Goal: Information Seeking & Learning: Learn about a topic

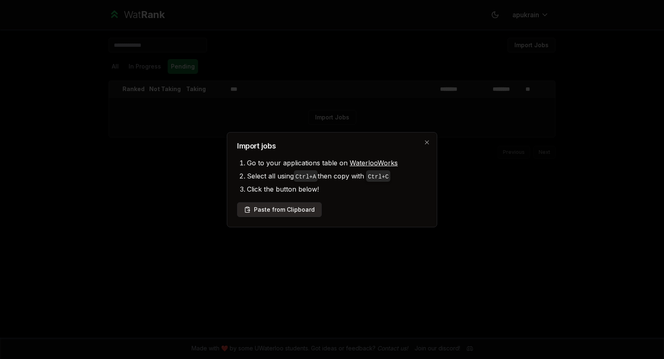
click at [283, 207] on button "Paste from Clipboard" at bounding box center [279, 210] width 85 height 15
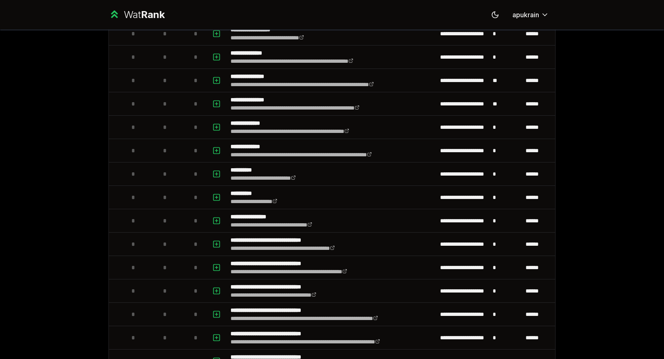
scroll to position [88, 0]
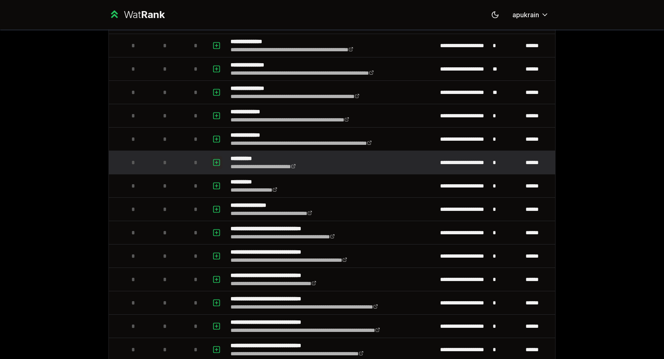
click at [216, 161] on icon "button" at bounding box center [216, 162] width 0 height 3
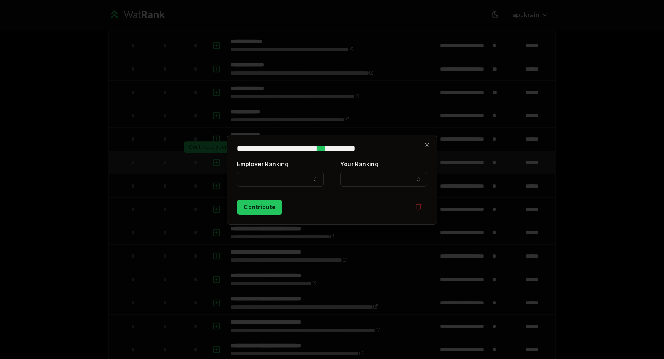
select select
click at [426, 147] on icon "button" at bounding box center [427, 145] width 7 height 7
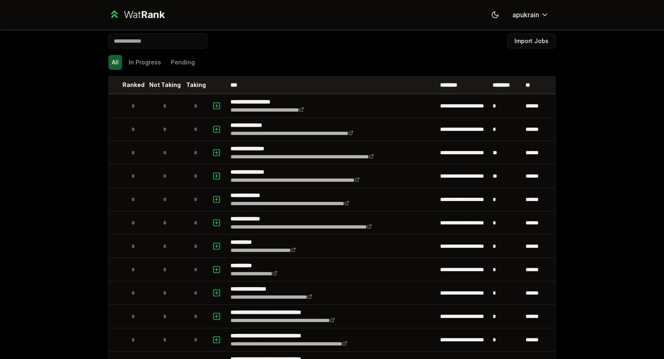
scroll to position [0, 0]
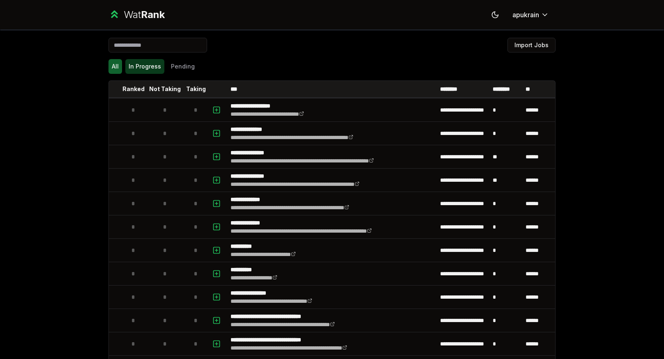
click at [141, 65] on button "In Progress" at bounding box center [144, 66] width 39 height 15
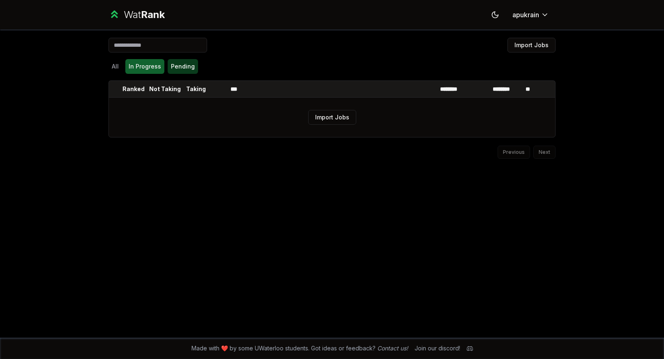
click at [184, 69] on button "Pending" at bounding box center [183, 66] width 30 height 15
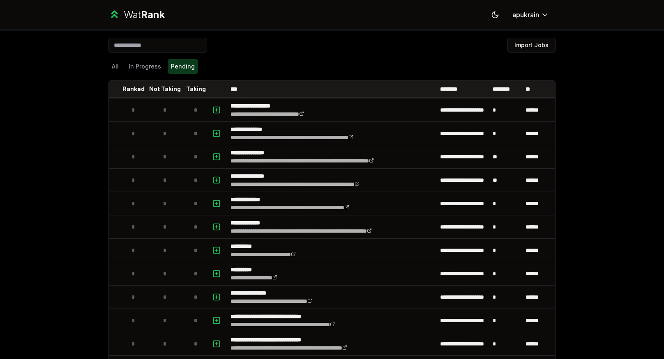
click at [535, 13] on html "**********" at bounding box center [332, 184] width 664 height 369
click at [605, 116] on html "**********" at bounding box center [332, 184] width 664 height 369
click at [140, 64] on button "In Progress" at bounding box center [144, 66] width 39 height 15
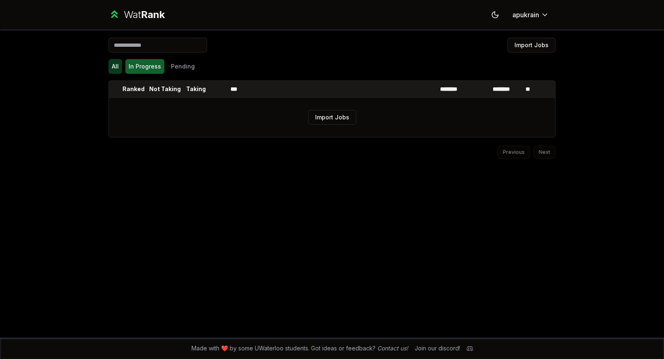
click at [112, 66] on button "All" at bounding box center [115, 66] width 14 height 15
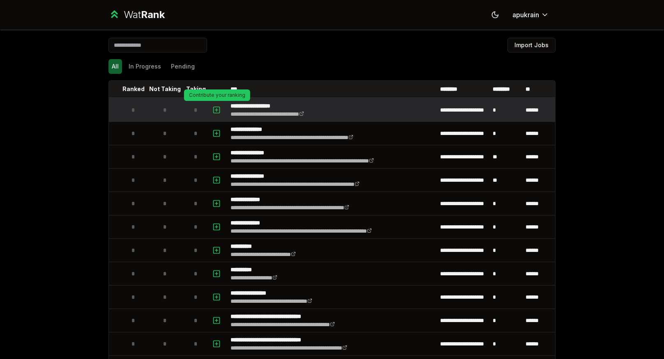
click at [215, 112] on icon "button" at bounding box center [216, 110] width 8 height 10
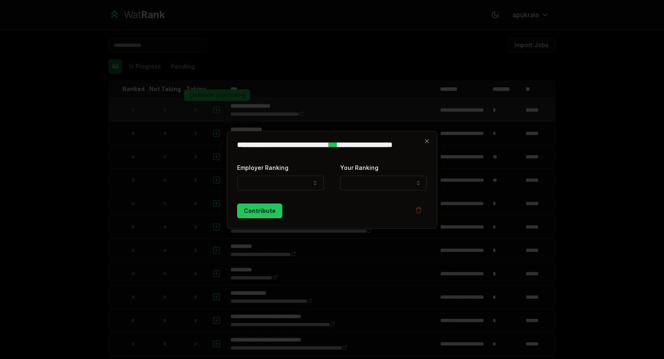
select select
click at [305, 187] on button "Employer Ranking" at bounding box center [280, 183] width 87 height 15
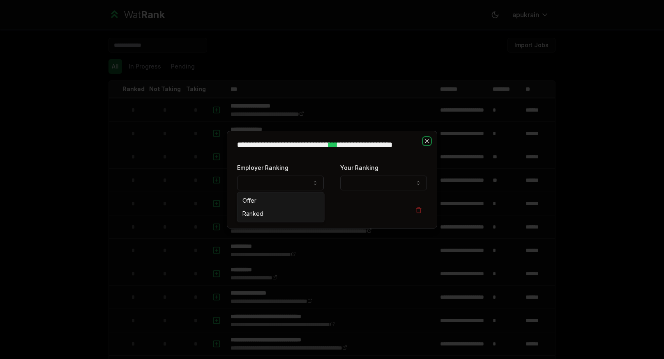
click at [427, 143] on icon "button" at bounding box center [427, 141] width 7 height 7
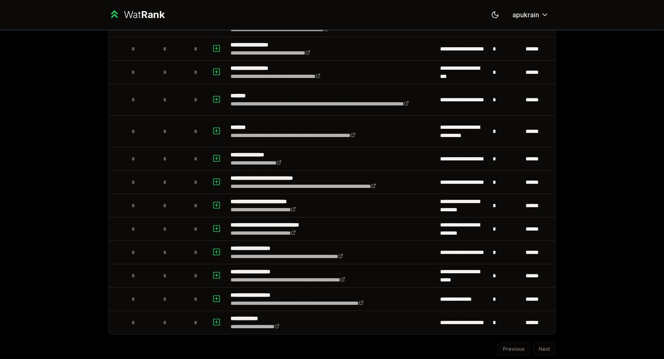
scroll to position [849, 0]
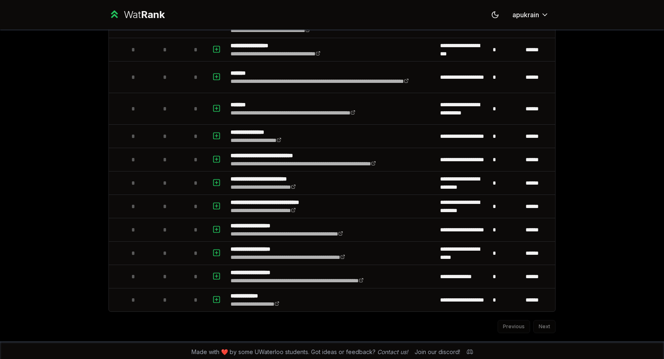
click at [547, 325] on div "Previous Next" at bounding box center [331, 322] width 447 height 21
click at [548, 325] on div "Previous Next" at bounding box center [331, 322] width 447 height 21
click at [521, 323] on div "Previous Next" at bounding box center [331, 322] width 447 height 21
click at [433, 350] on div "Join our discord!" at bounding box center [437, 352] width 46 height 8
click at [438, 348] on div "Join our discord!" at bounding box center [437, 352] width 46 height 8
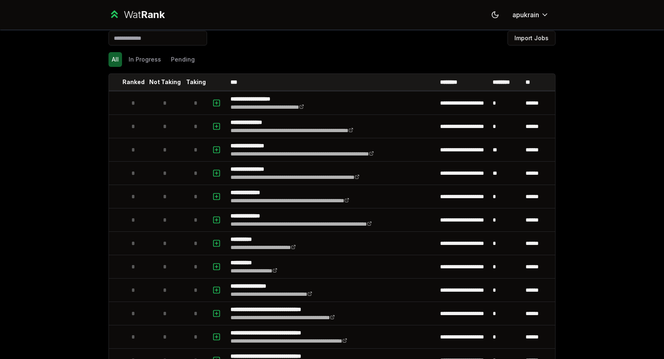
scroll to position [0, 0]
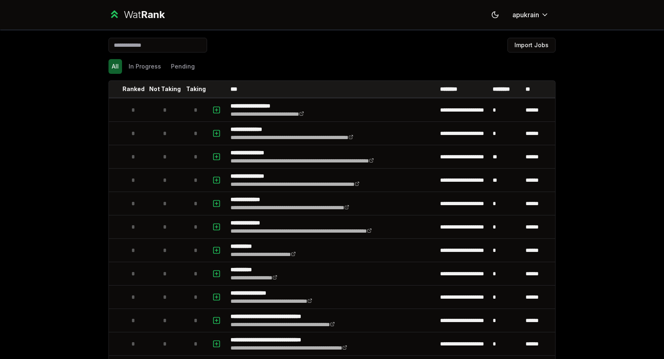
click at [130, 50] on input at bounding box center [157, 45] width 99 height 15
click at [139, 45] on input at bounding box center [157, 45] width 99 height 15
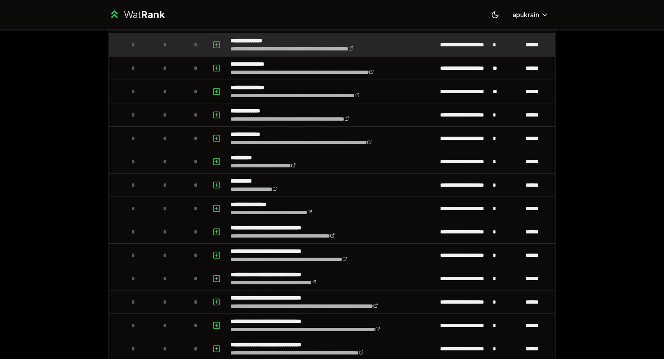
scroll to position [92, 0]
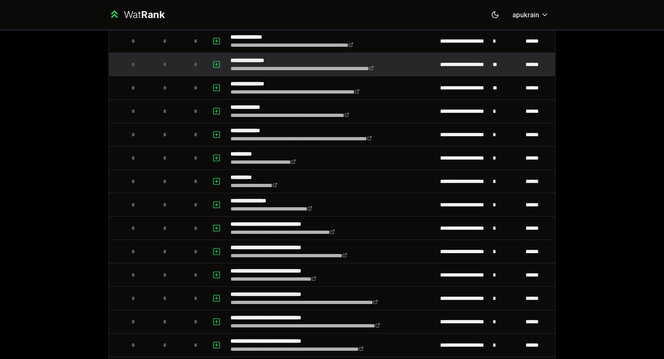
click at [274, 60] on p "**********" at bounding box center [325, 60] width 191 height 8
click at [217, 64] on icon "button" at bounding box center [216, 65] width 8 height 10
select select
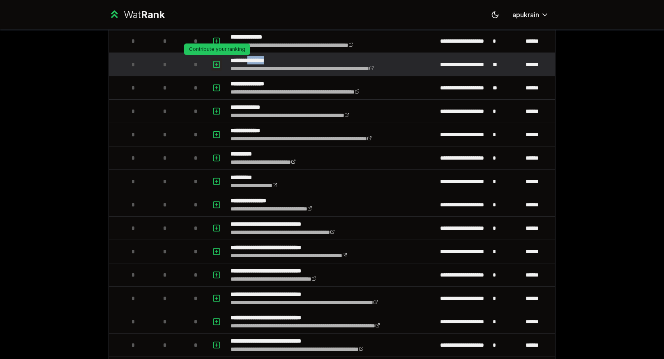
select select
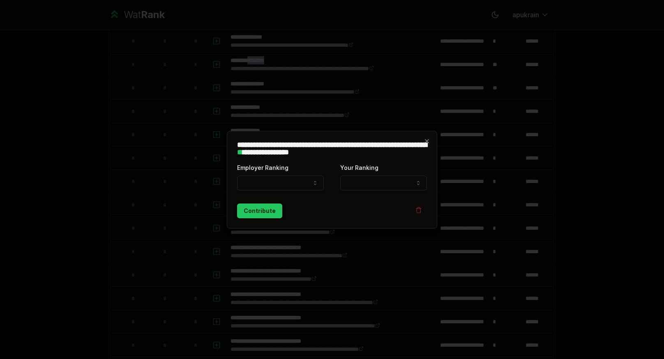
click at [428, 146] on div "**********" at bounding box center [332, 180] width 210 height 98
click at [428, 140] on icon "button" at bounding box center [427, 141] width 7 height 7
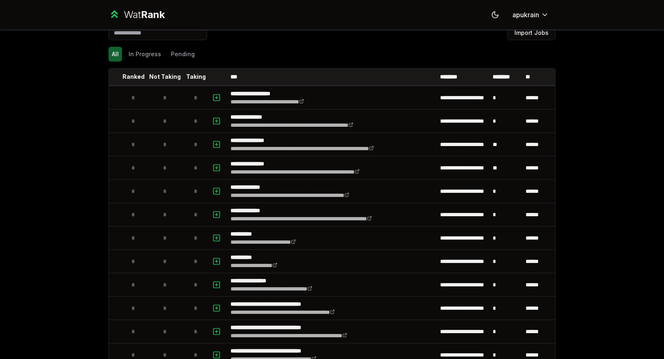
scroll to position [0, 0]
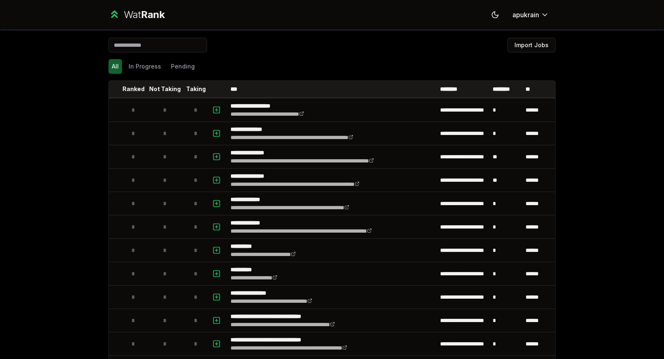
click at [142, 12] on span "Rank" at bounding box center [153, 15] width 24 height 12
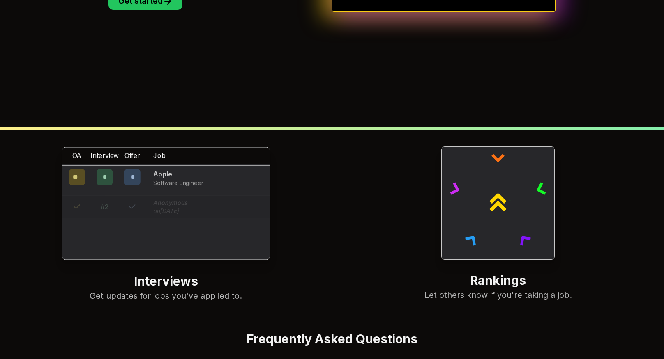
scroll to position [315, 0]
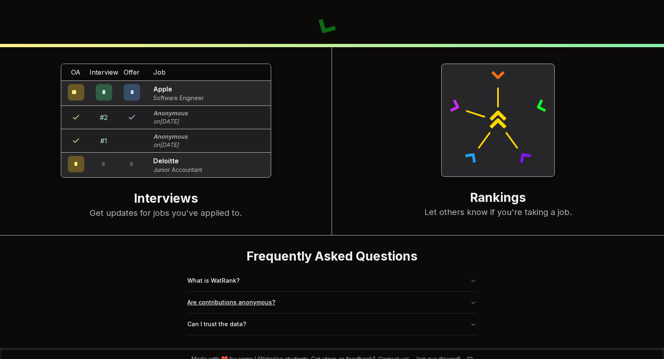
click at [195, 296] on button "Are contributions anonymous?" at bounding box center [331, 302] width 289 height 21
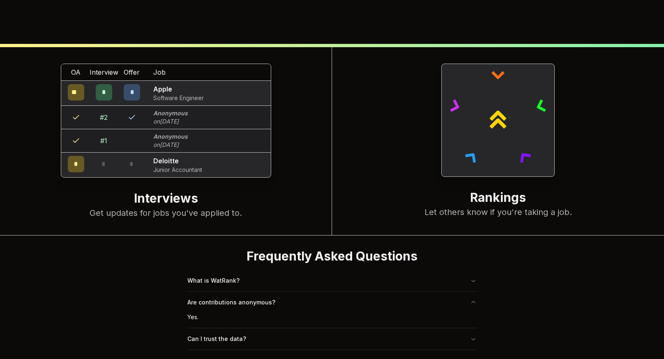
click at [162, 195] on h2 "Interviews" at bounding box center [165, 199] width 299 height 16
click at [180, 166] on p "Junior Accountant" at bounding box center [177, 170] width 49 height 8
click at [169, 156] on p "Deloitte" at bounding box center [177, 161] width 49 height 10
click at [462, 207] on p "Let others know if you're taking a job." at bounding box center [497, 213] width 299 height 12
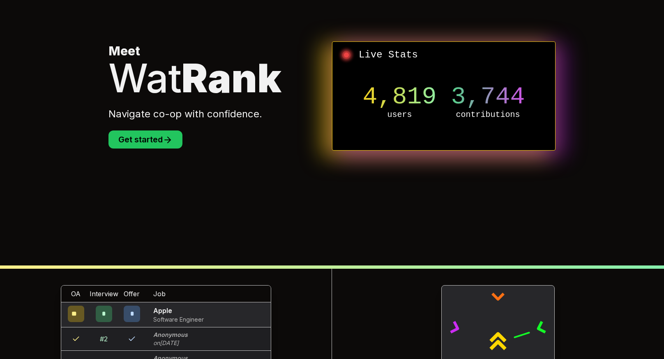
scroll to position [0, 0]
